Goal: Task Accomplishment & Management: Complete application form

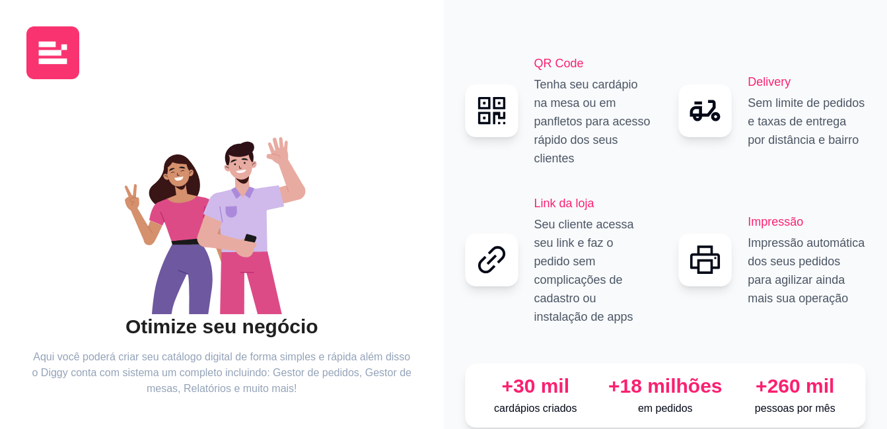
scroll to position [73, 0]
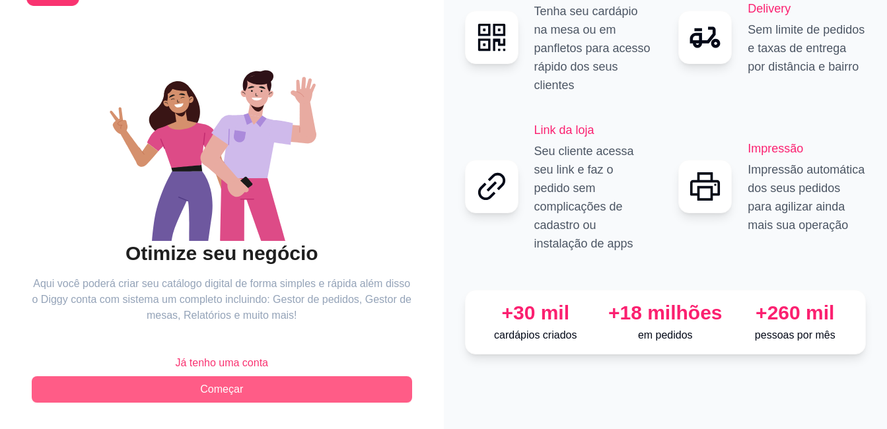
click at [214, 391] on span "Começar" at bounding box center [221, 390] width 43 height 16
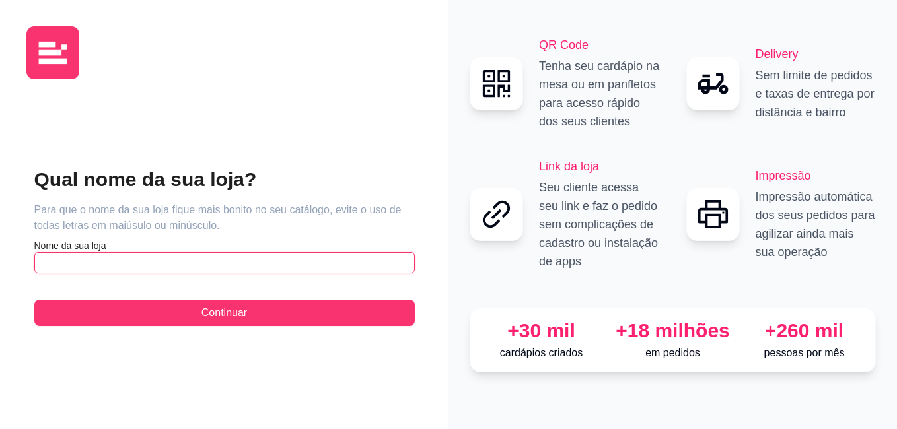
click at [140, 256] on input "text" at bounding box center [224, 262] width 380 height 21
paste input "Divinu's Lanches"
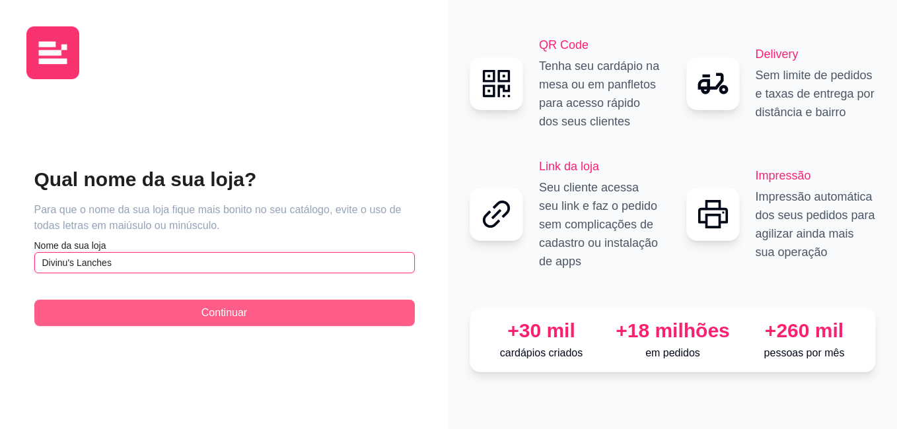
type input "Divinu's Lanches"
click at [234, 309] on span "Continuar" at bounding box center [224, 313] width 46 height 16
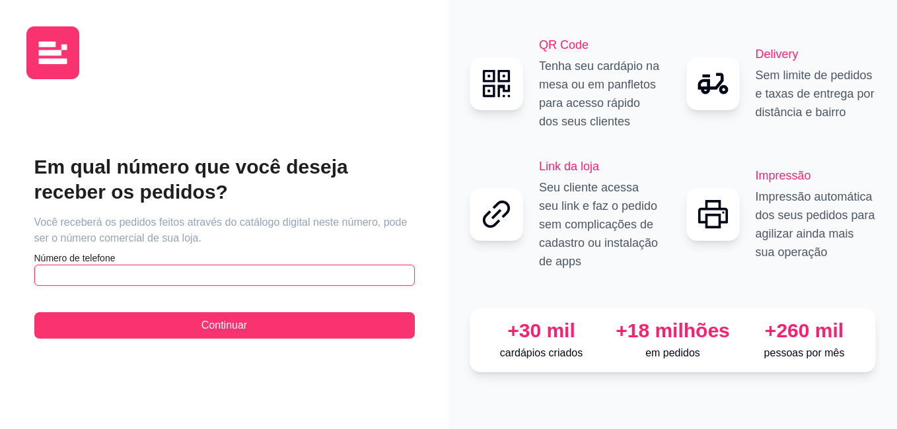
click at [226, 281] on input "text" at bounding box center [224, 275] width 380 height 21
